Goal: Task Accomplishment & Management: Use online tool/utility

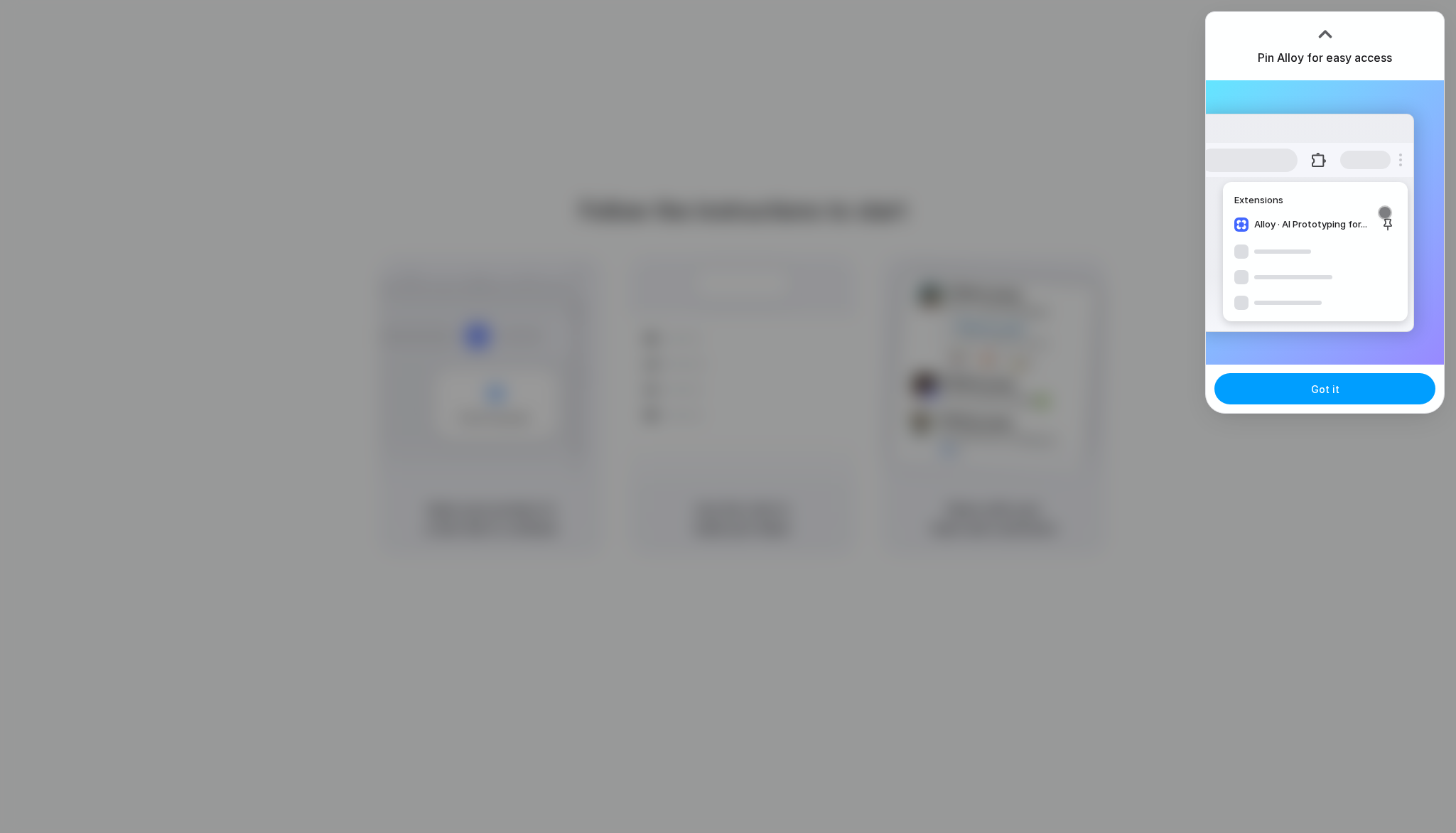
click at [1334, 388] on span "Got it" at bounding box center [1325, 388] width 28 height 15
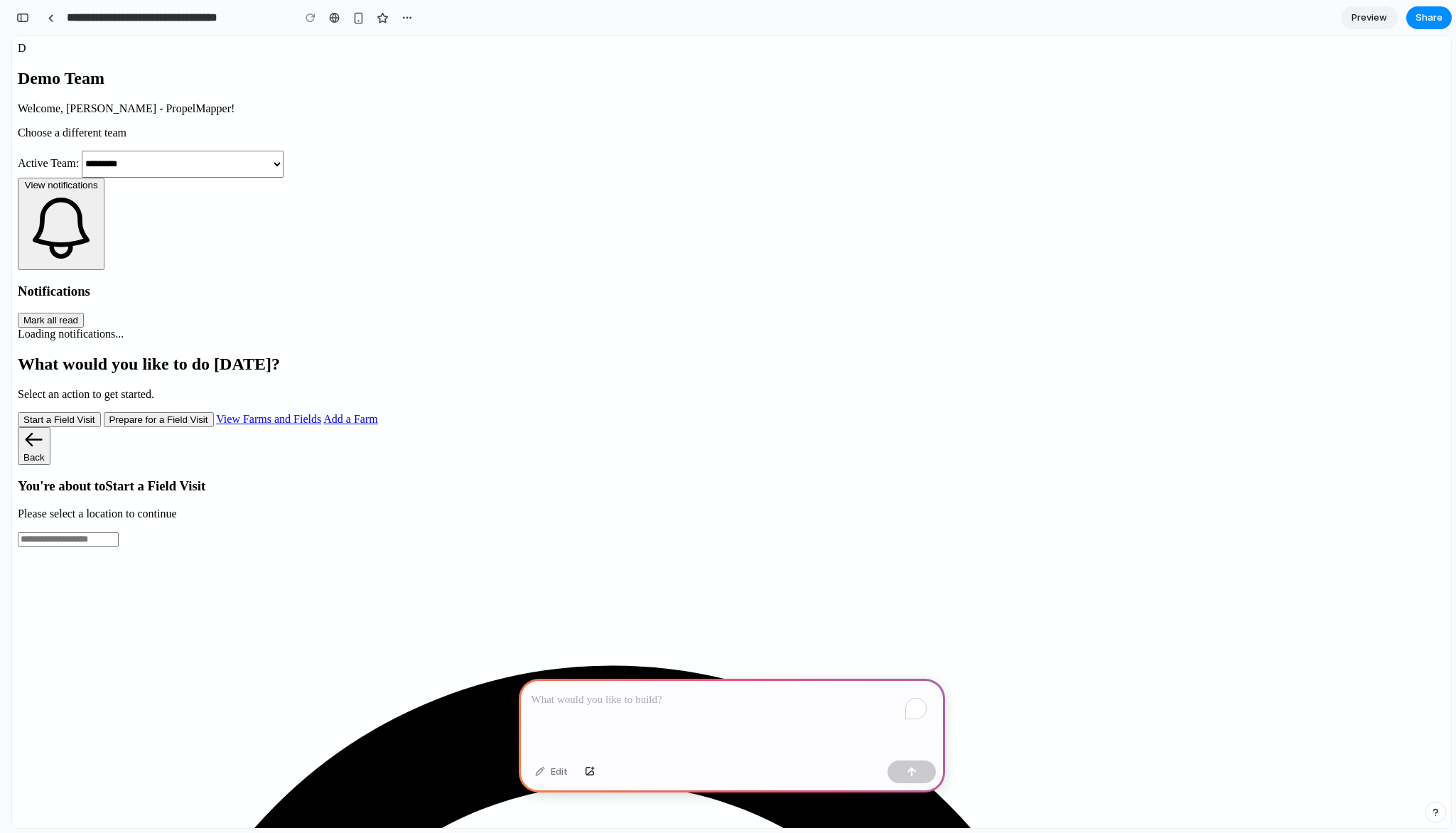
click at [837, 706] on div at bounding box center [732, 717] width 426 height 76
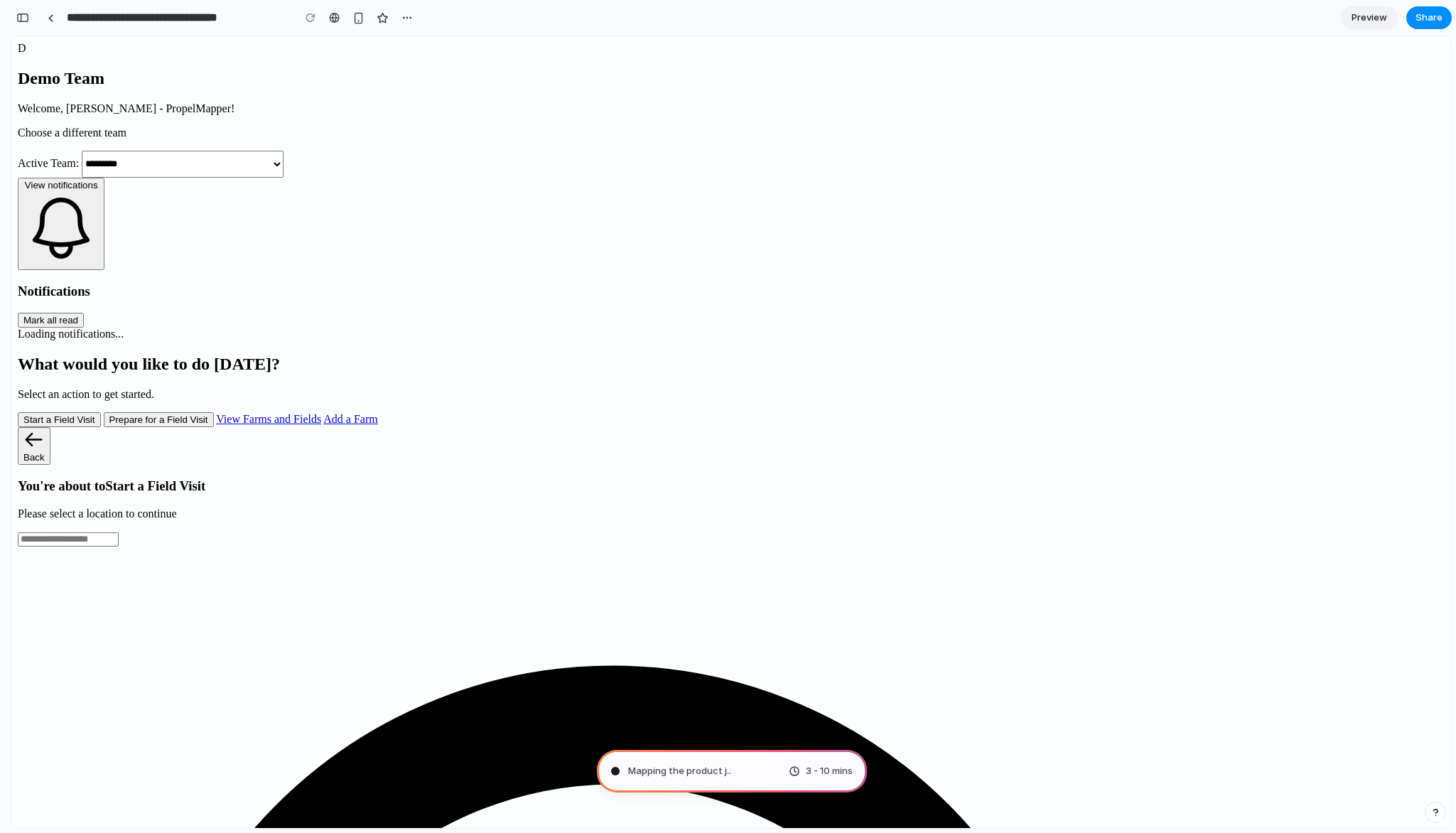
type input "**********"
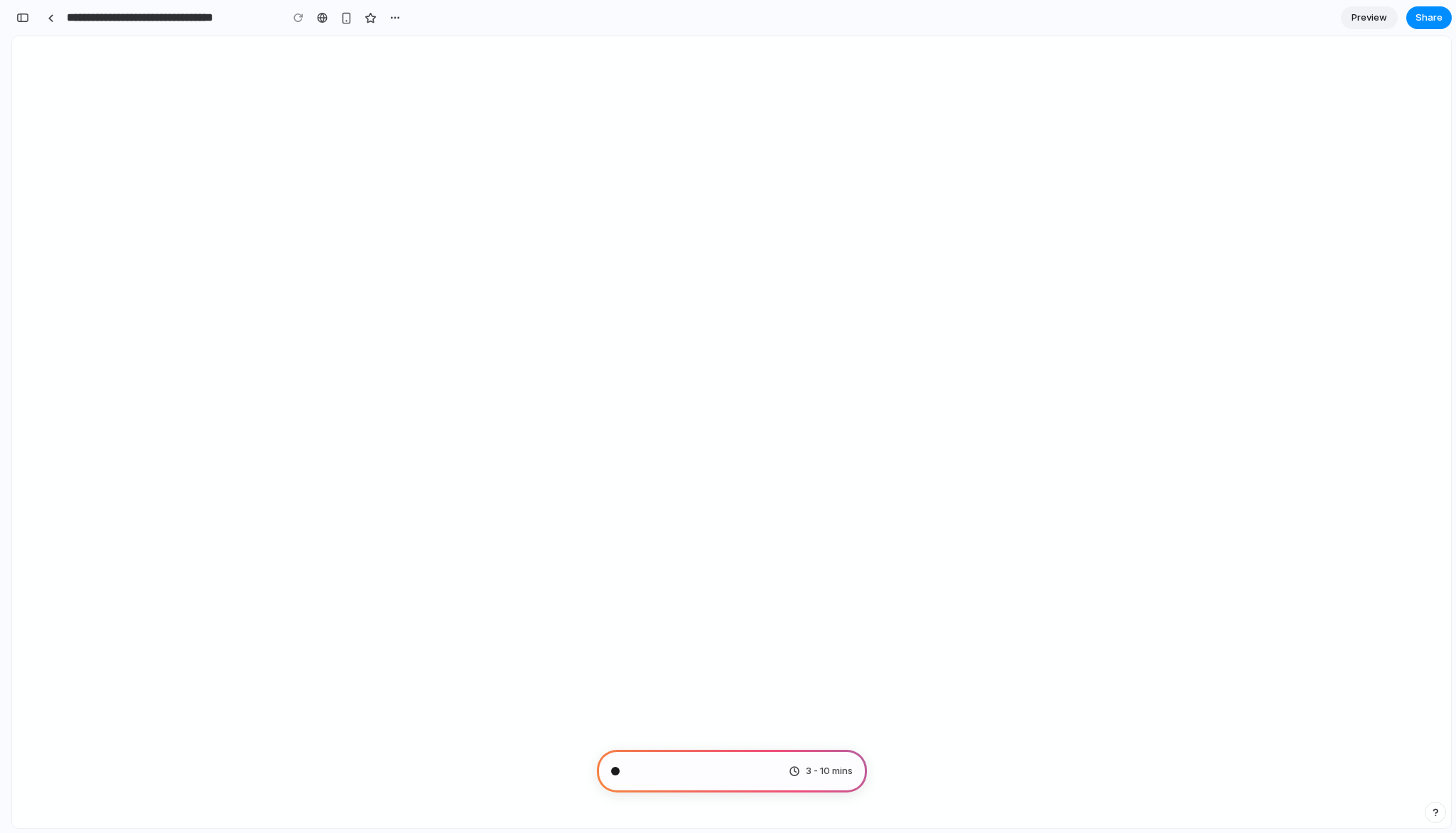
scroll to position [345, 0]
click at [25, 18] on div "button" at bounding box center [23, 18] width 13 height 10
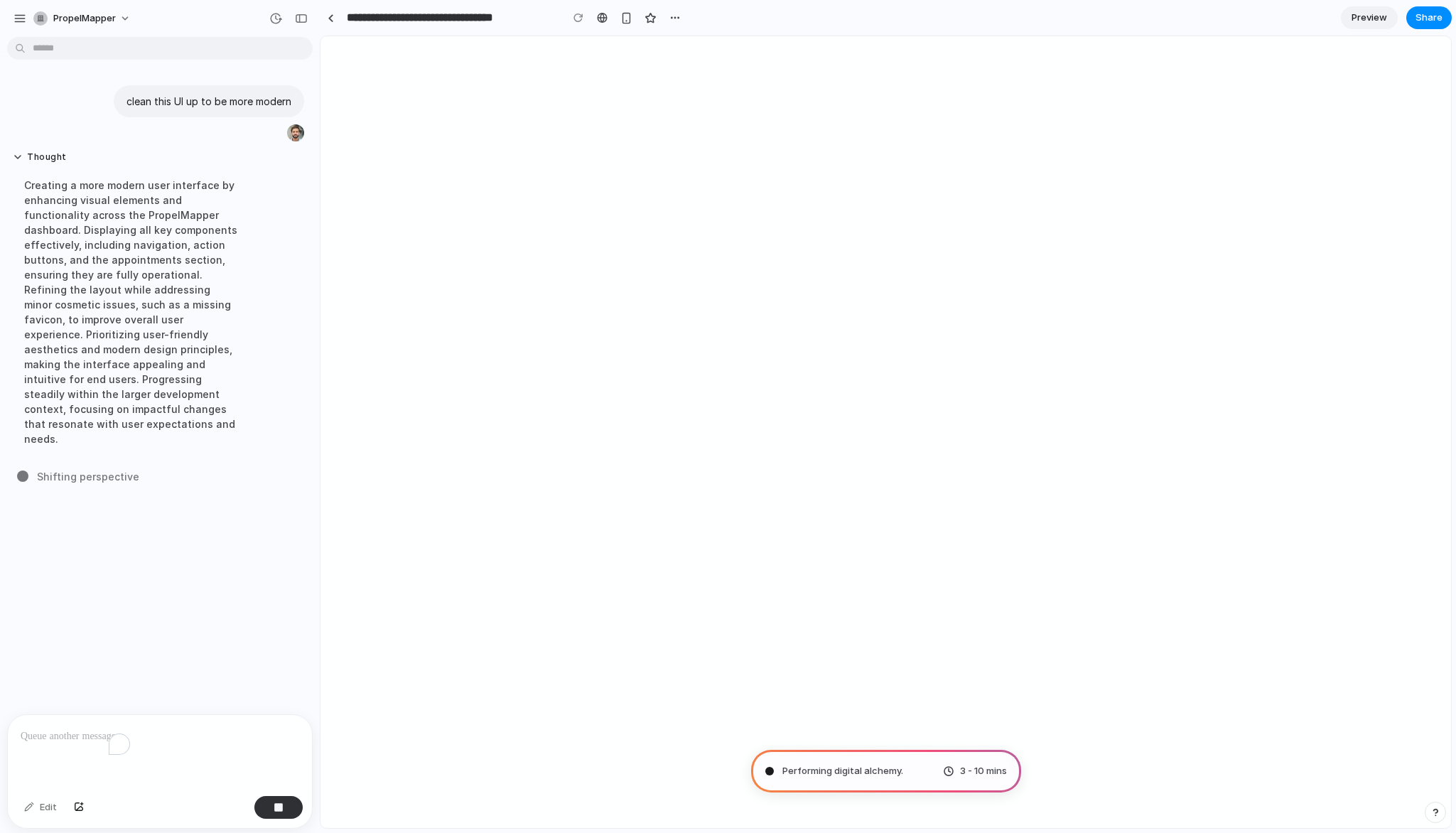
scroll to position [0, 0]
click at [17, 17] on div "button" at bounding box center [19, 18] width 13 height 13
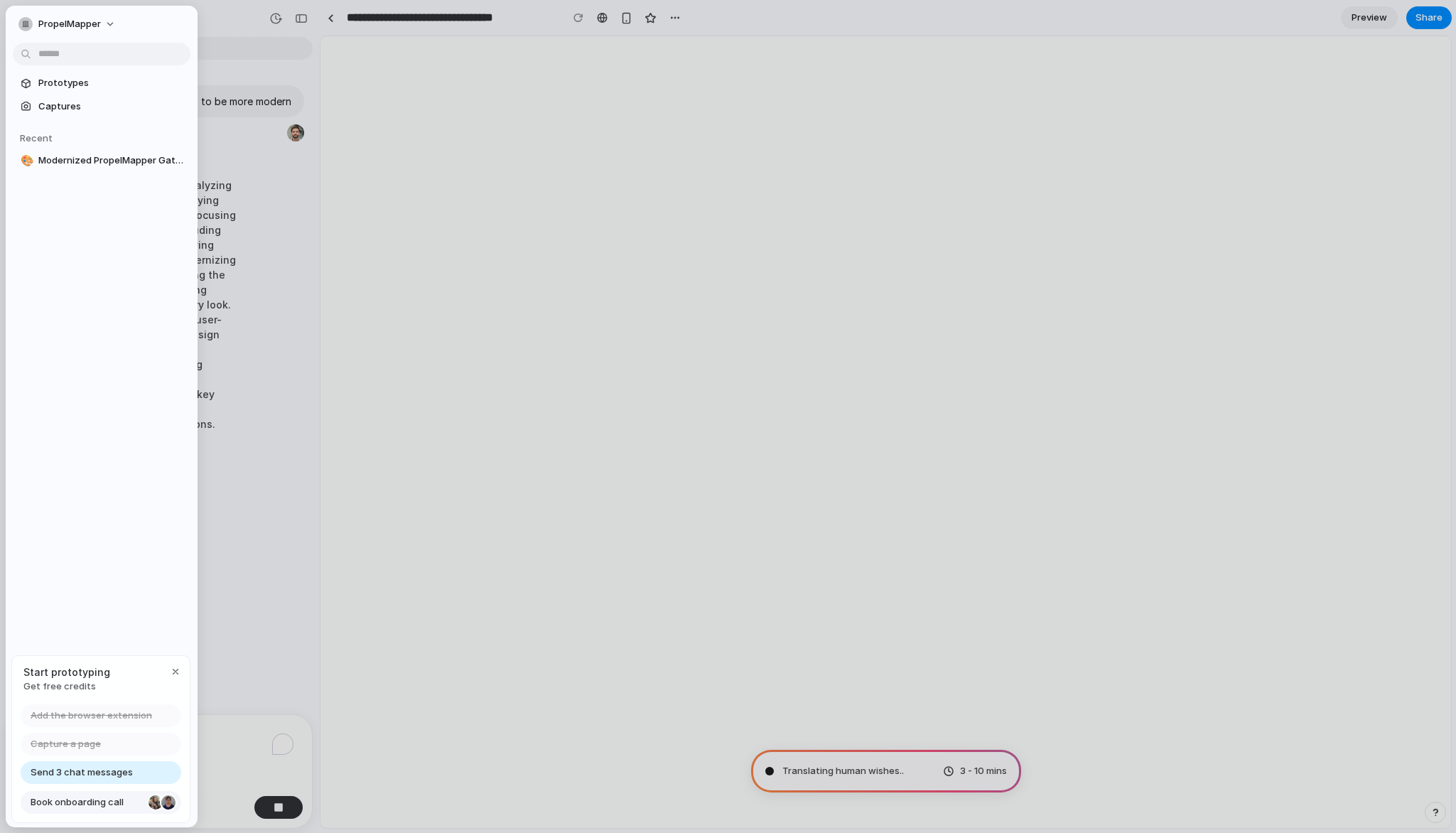
click at [95, 805] on span "Book onboarding call" at bounding box center [87, 802] width 112 height 14
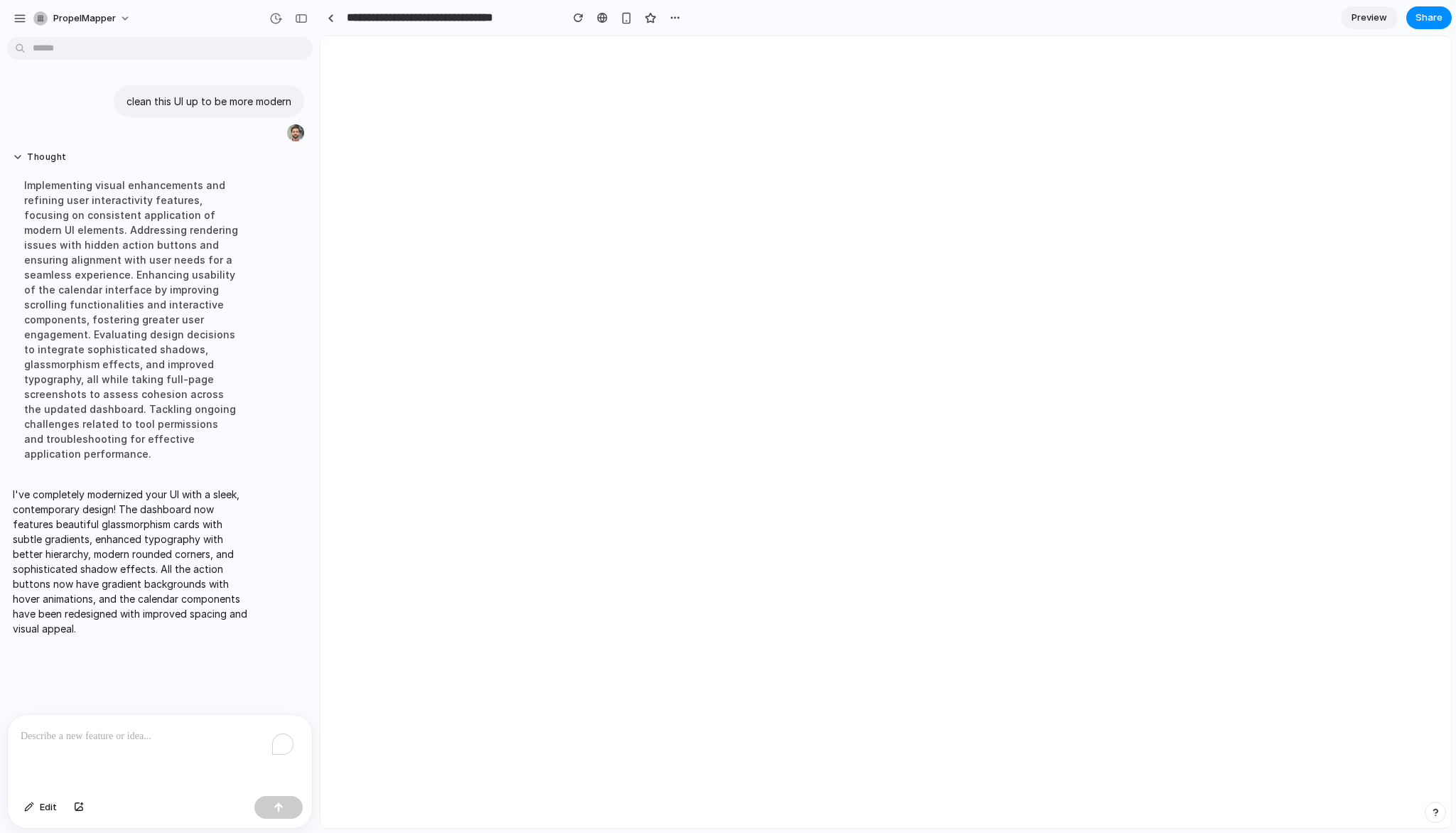
click at [1358, 20] on span "Preview" at bounding box center [1370, 18] width 35 height 14
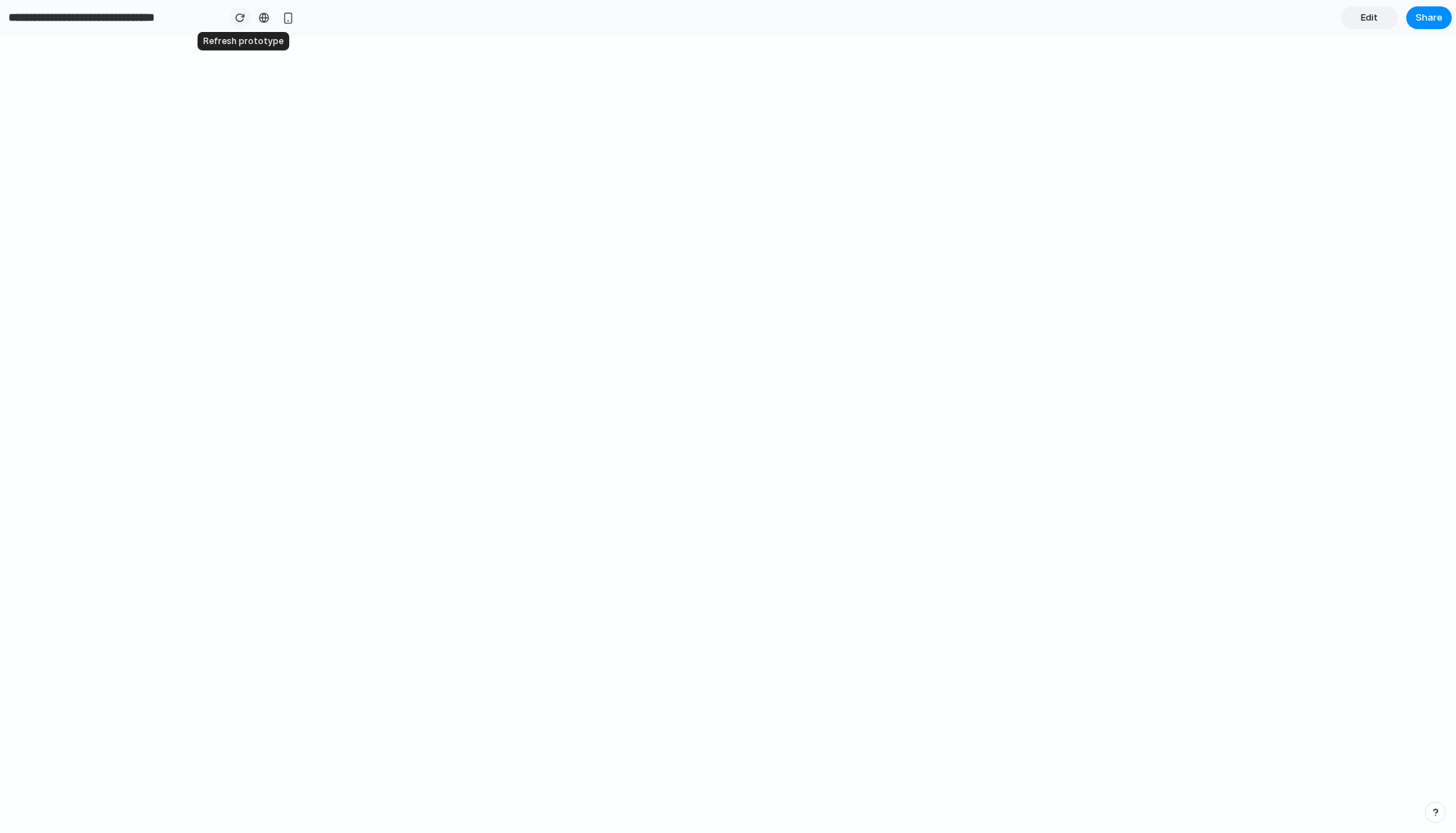
click at [248, 17] on button "button" at bounding box center [240, 18] width 21 height 21
click at [1371, 17] on span "Edit" at bounding box center [1369, 18] width 17 height 14
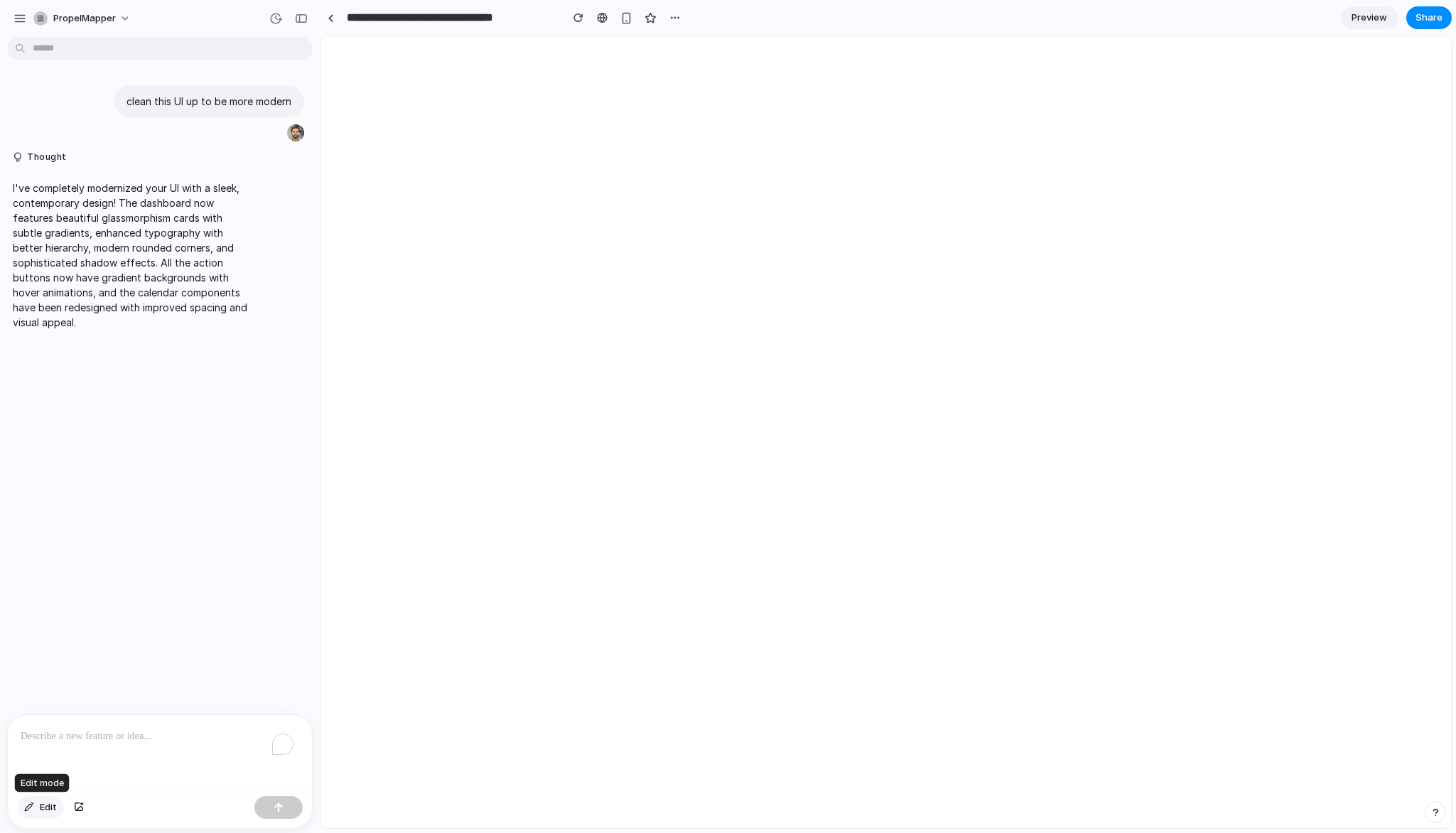
click at [25, 800] on button "Edit" at bounding box center [40, 808] width 47 height 23
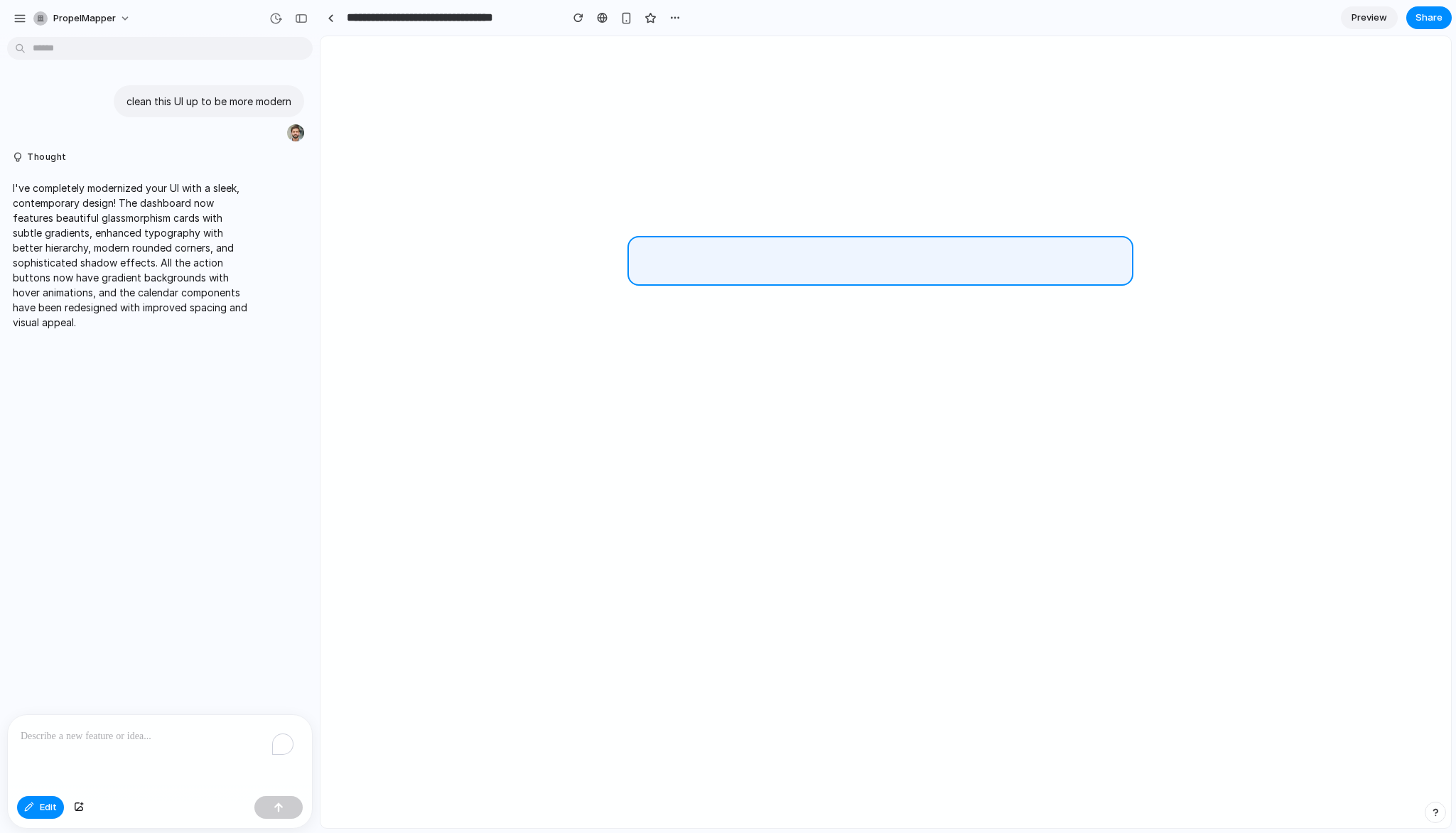
click at [944, 253] on div at bounding box center [887, 432] width 1130 height 791
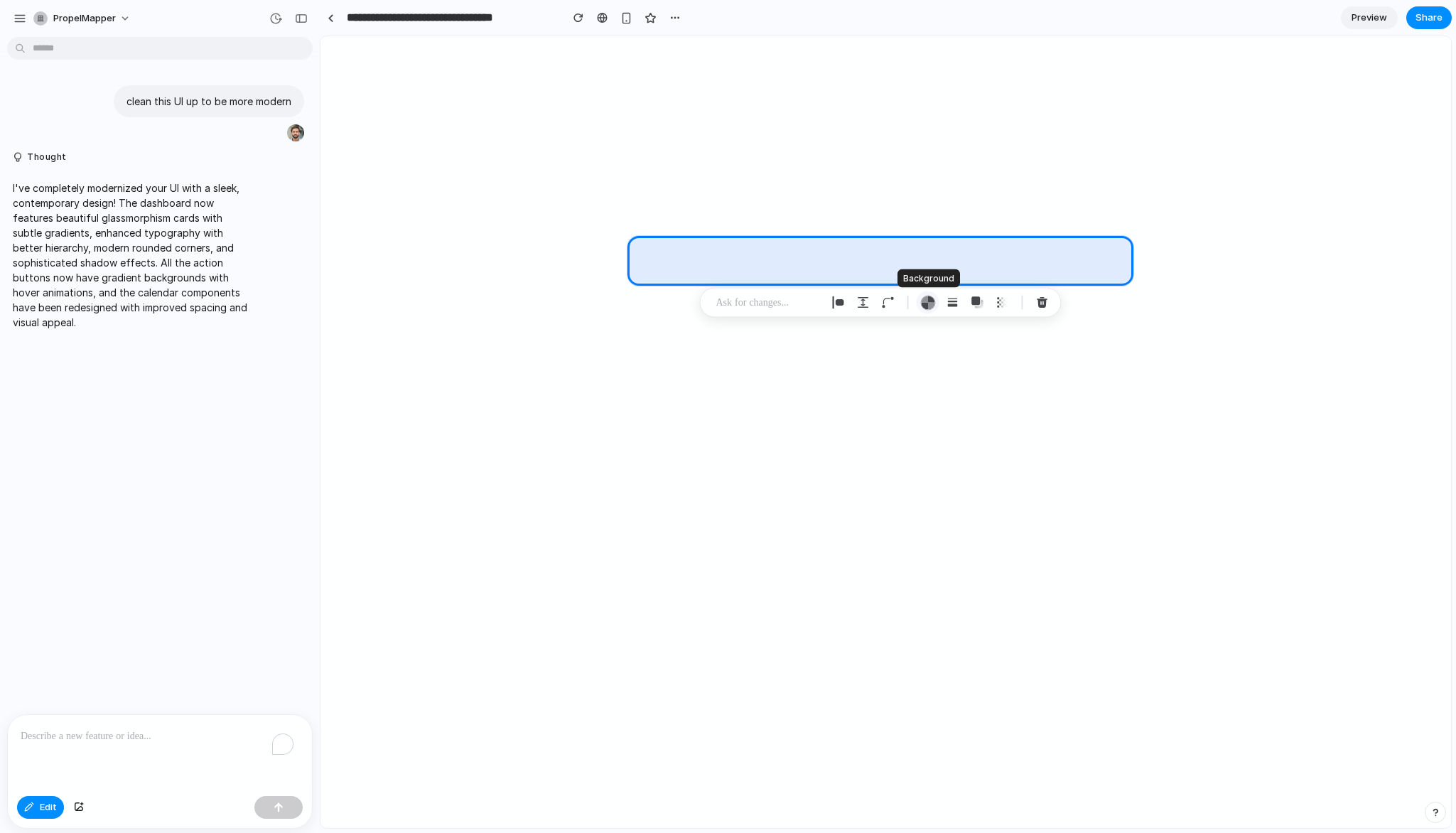
click at [924, 303] on div "button" at bounding box center [928, 302] width 15 height 15
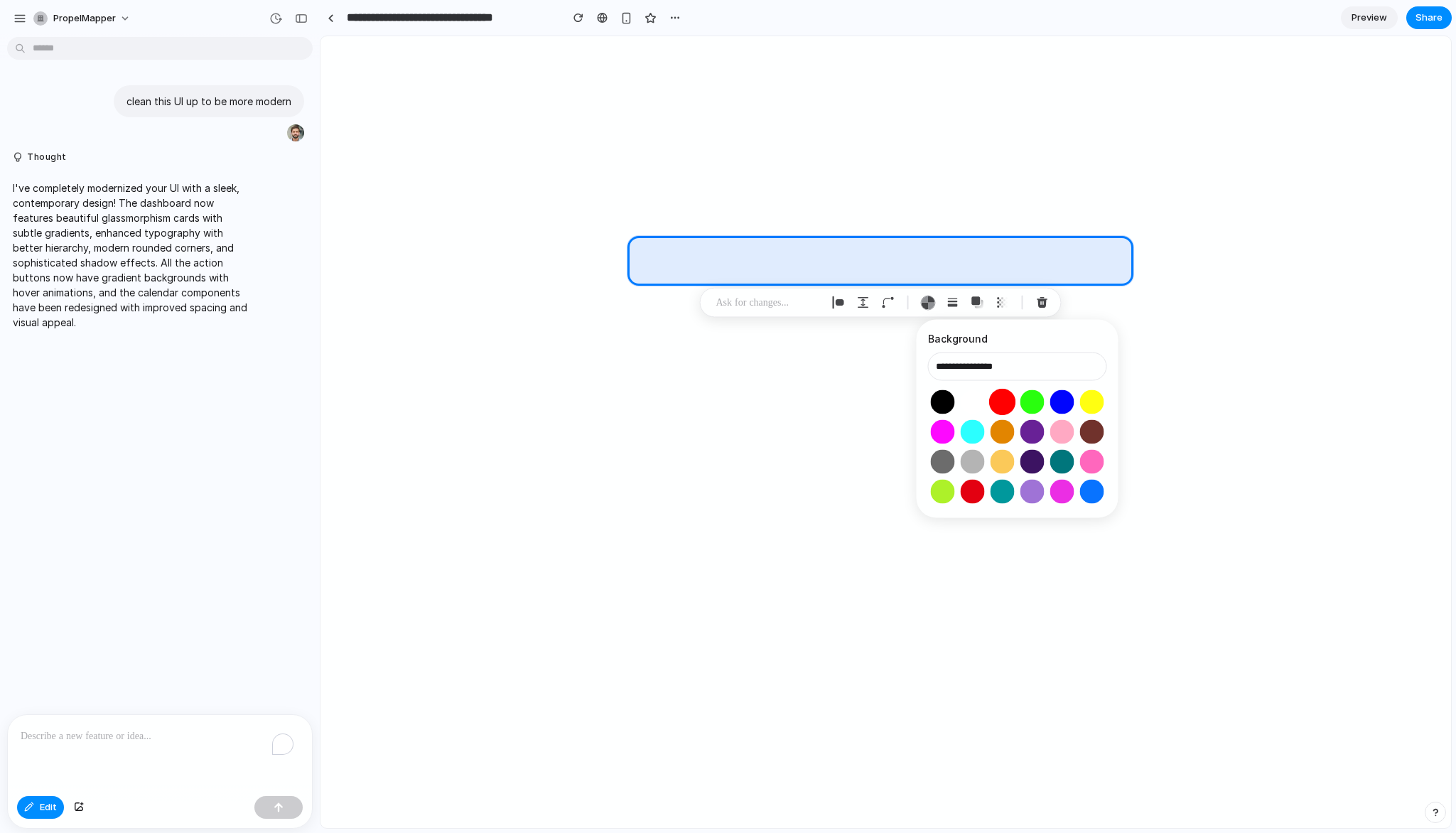
click at [996, 404] on button "Select color oklch(0.63 0.26 29)" at bounding box center [1003, 402] width 26 height 26
type input "**********"
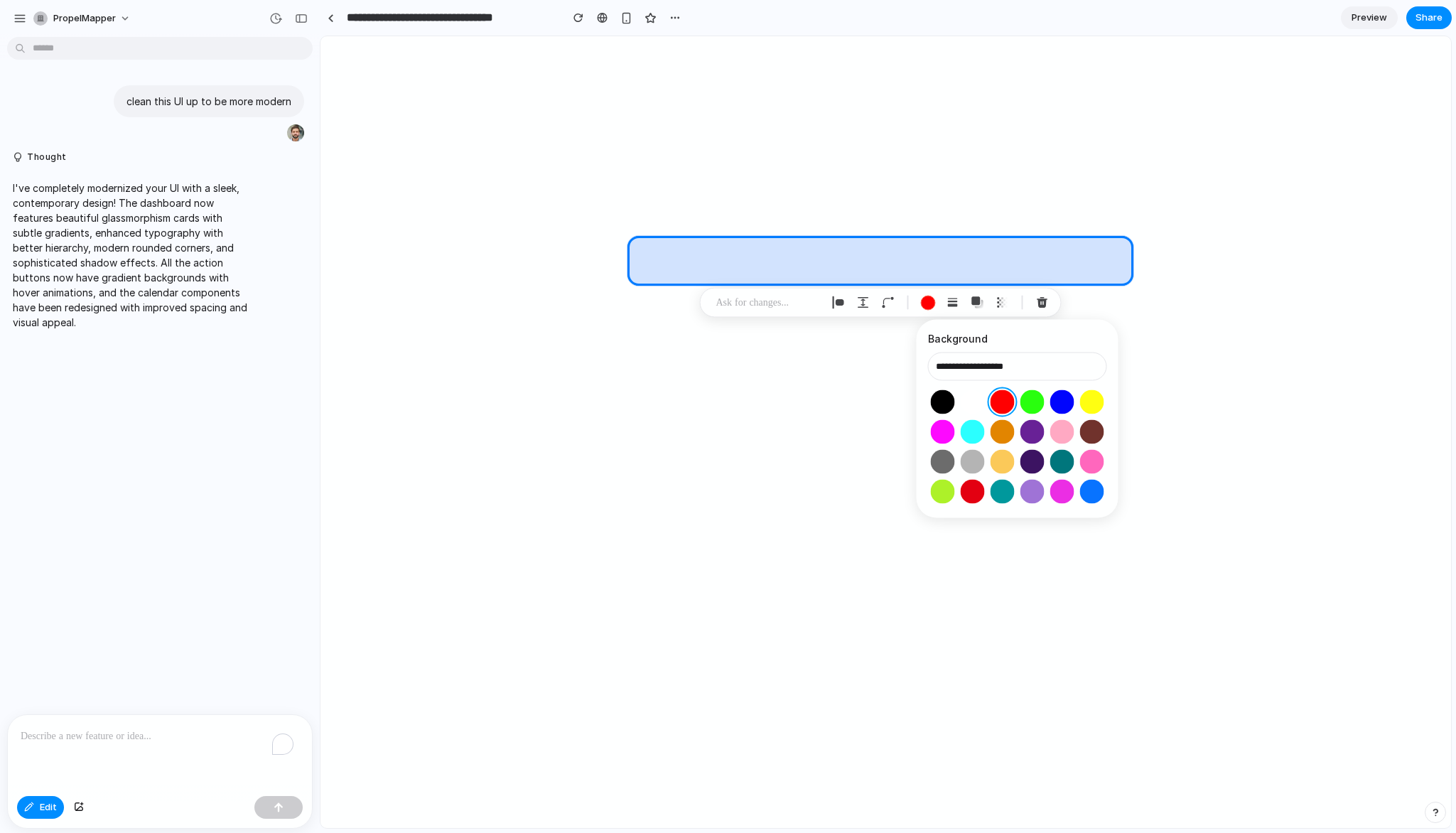
click at [766, 266] on div at bounding box center [887, 432] width 1130 height 791
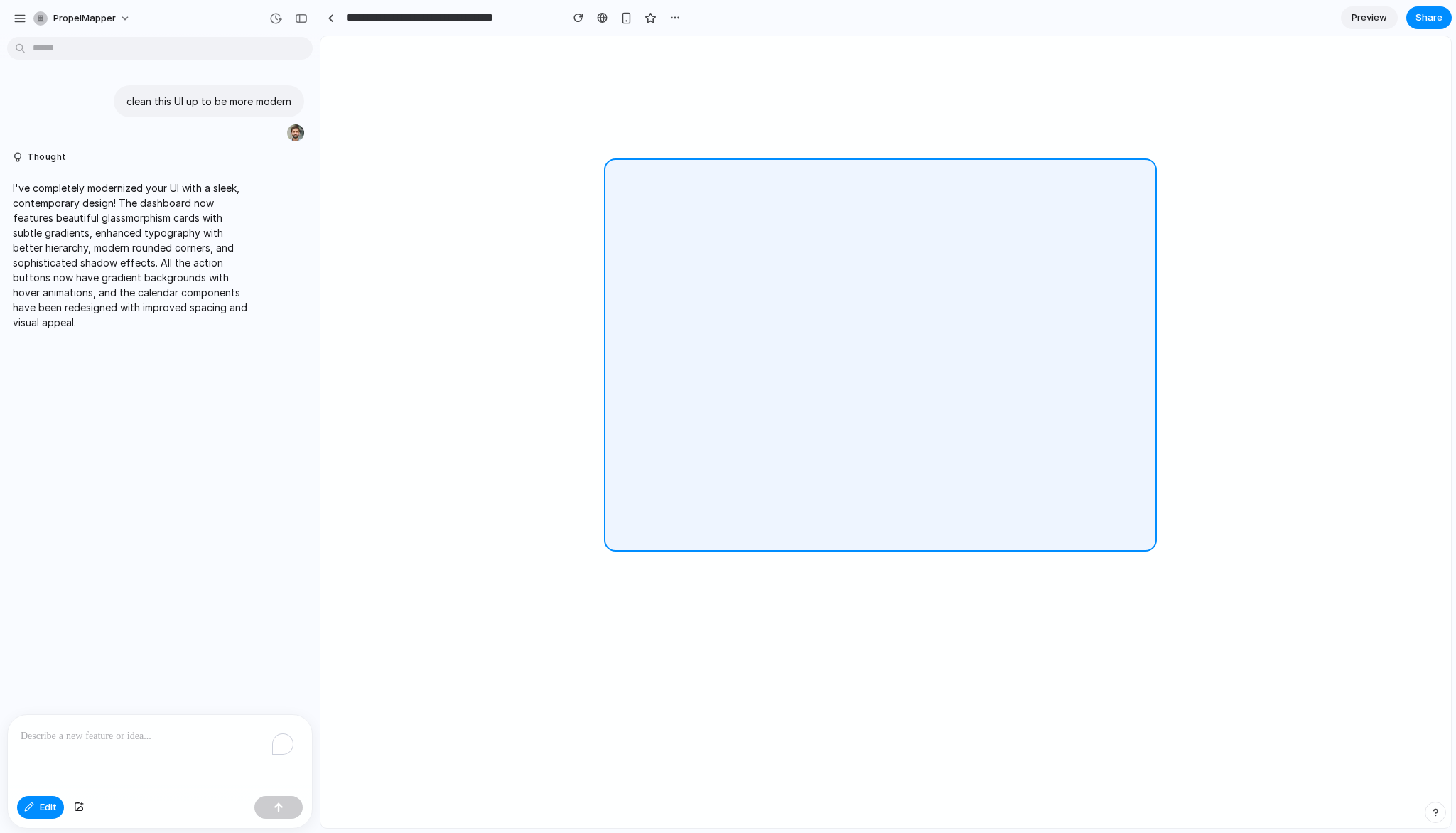
click at [704, 165] on div at bounding box center [887, 432] width 1130 height 791
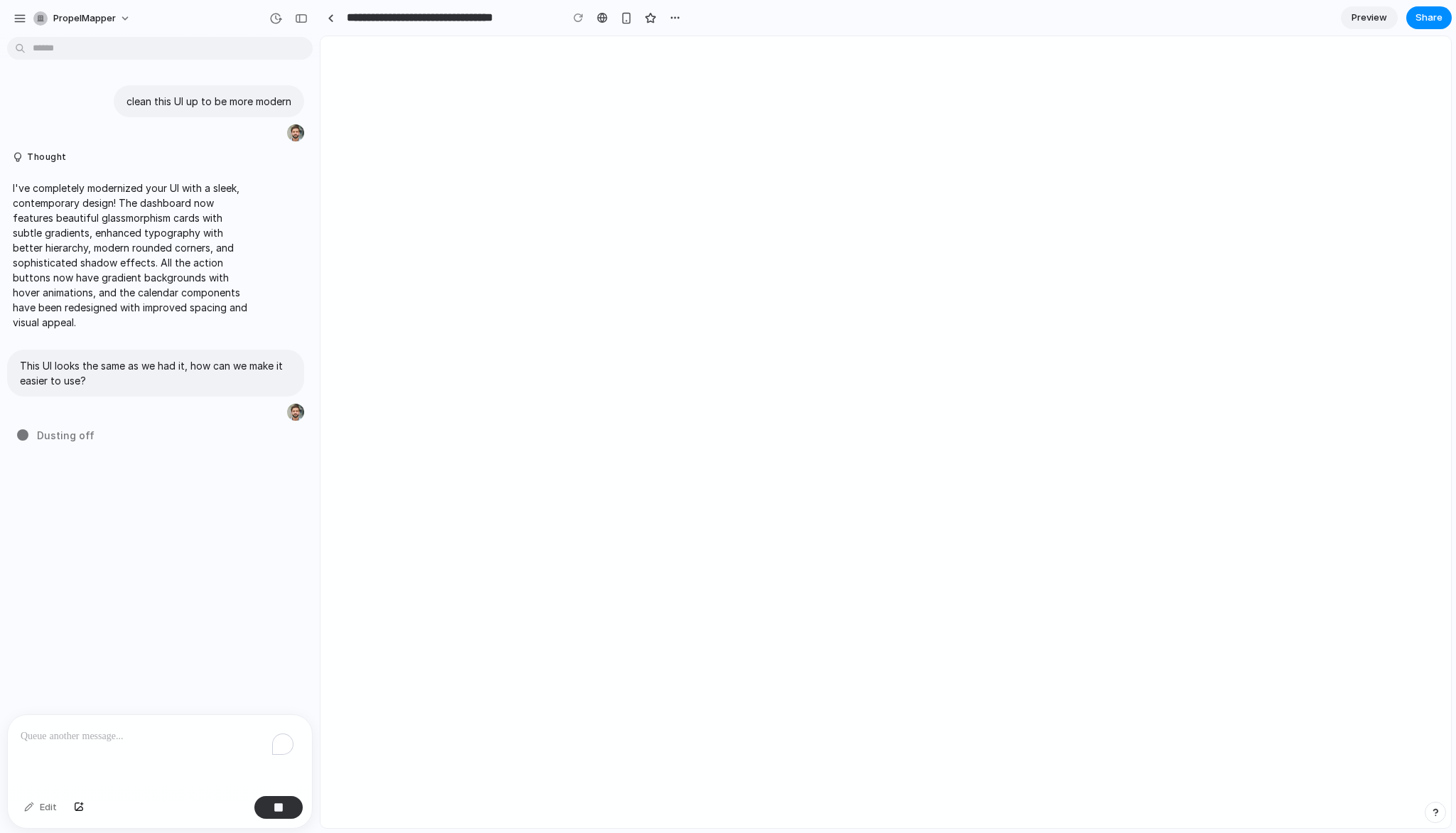
click at [1138, 0] on section "**********" at bounding box center [886, 18] width 1133 height 35
